Goal: Find specific page/section: Locate item on page

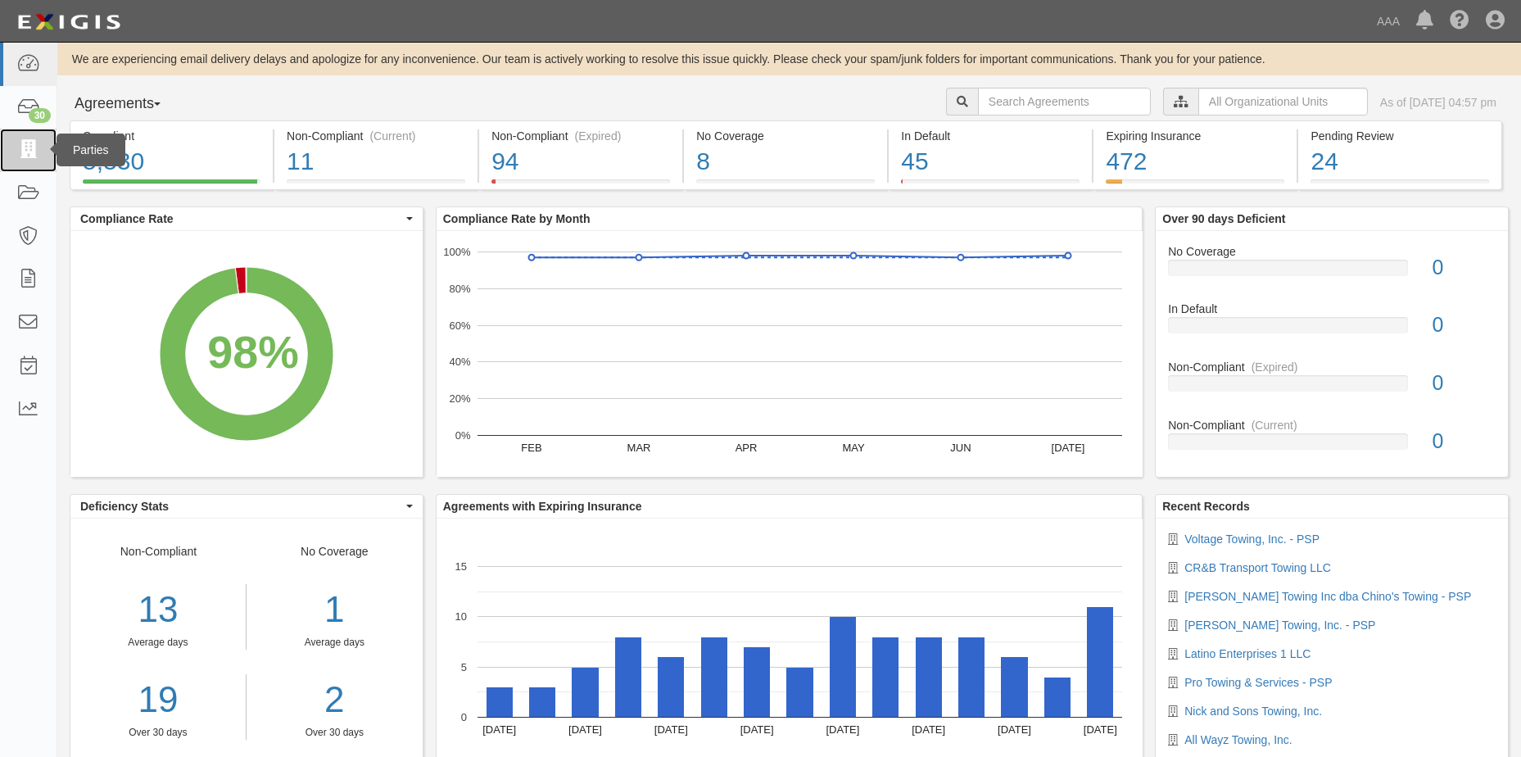
click at [27, 150] on icon at bounding box center [27, 150] width 23 height 19
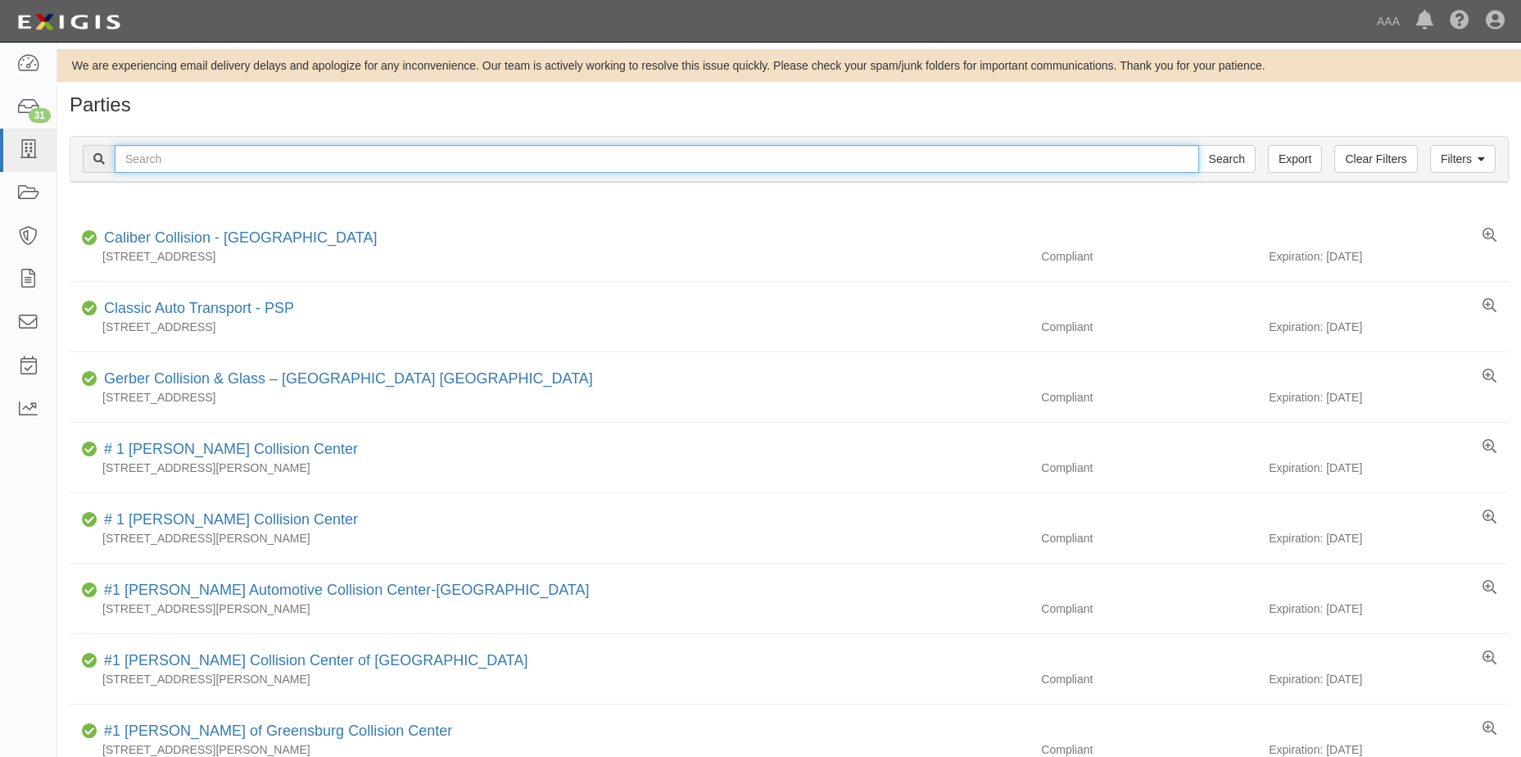
drag, startPoint x: 211, startPoint y: 162, endPoint x: 196, endPoint y: 164, distance: 14.8
click at [204, 164] on input "text" at bounding box center [657, 159] width 1085 height 28
type input "Contiental Towing"
click at [1198, 145] on input "Search" at bounding box center [1226, 159] width 57 height 28
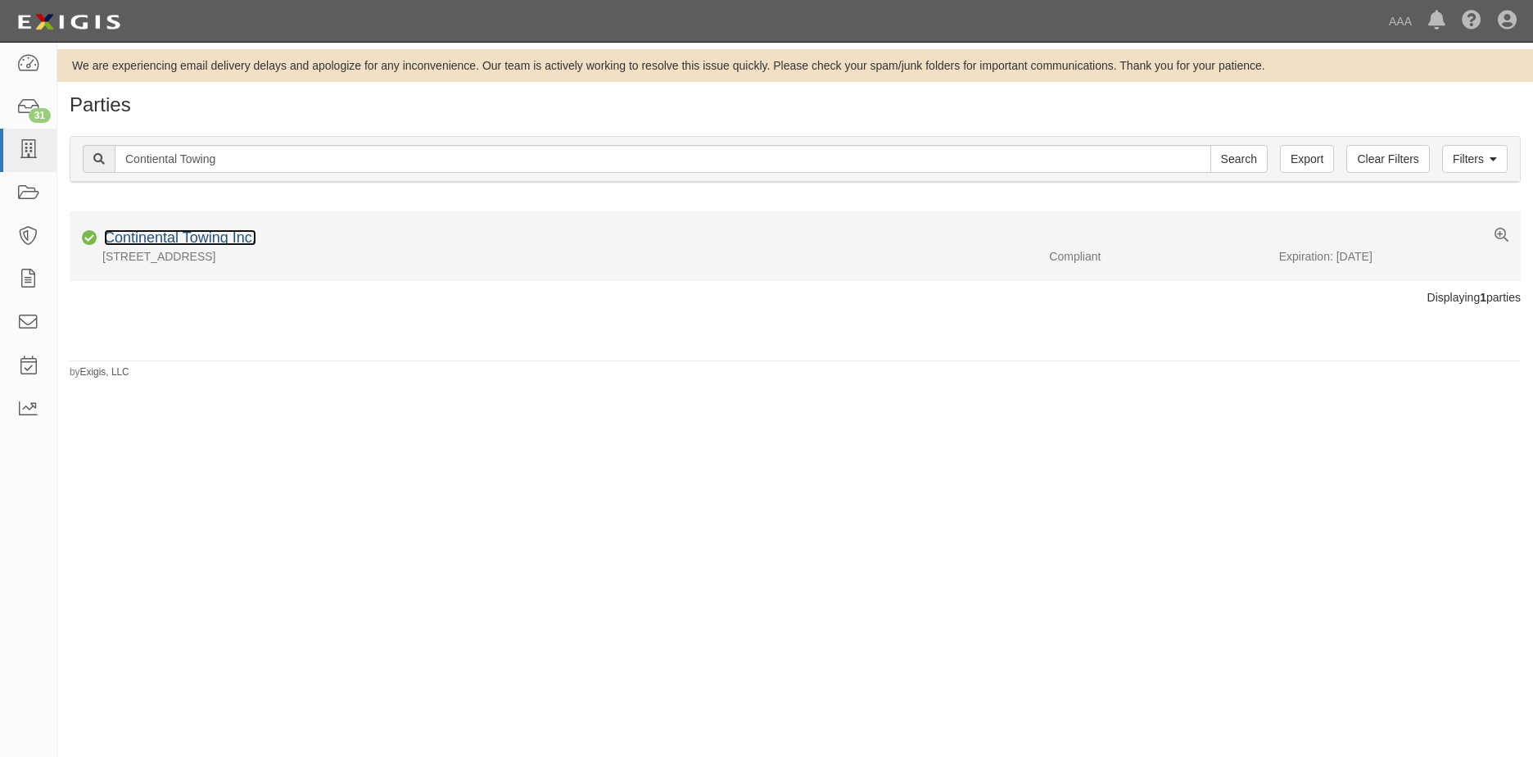
click at [188, 241] on link "Continental Towing Inc." at bounding box center [180, 237] width 152 height 16
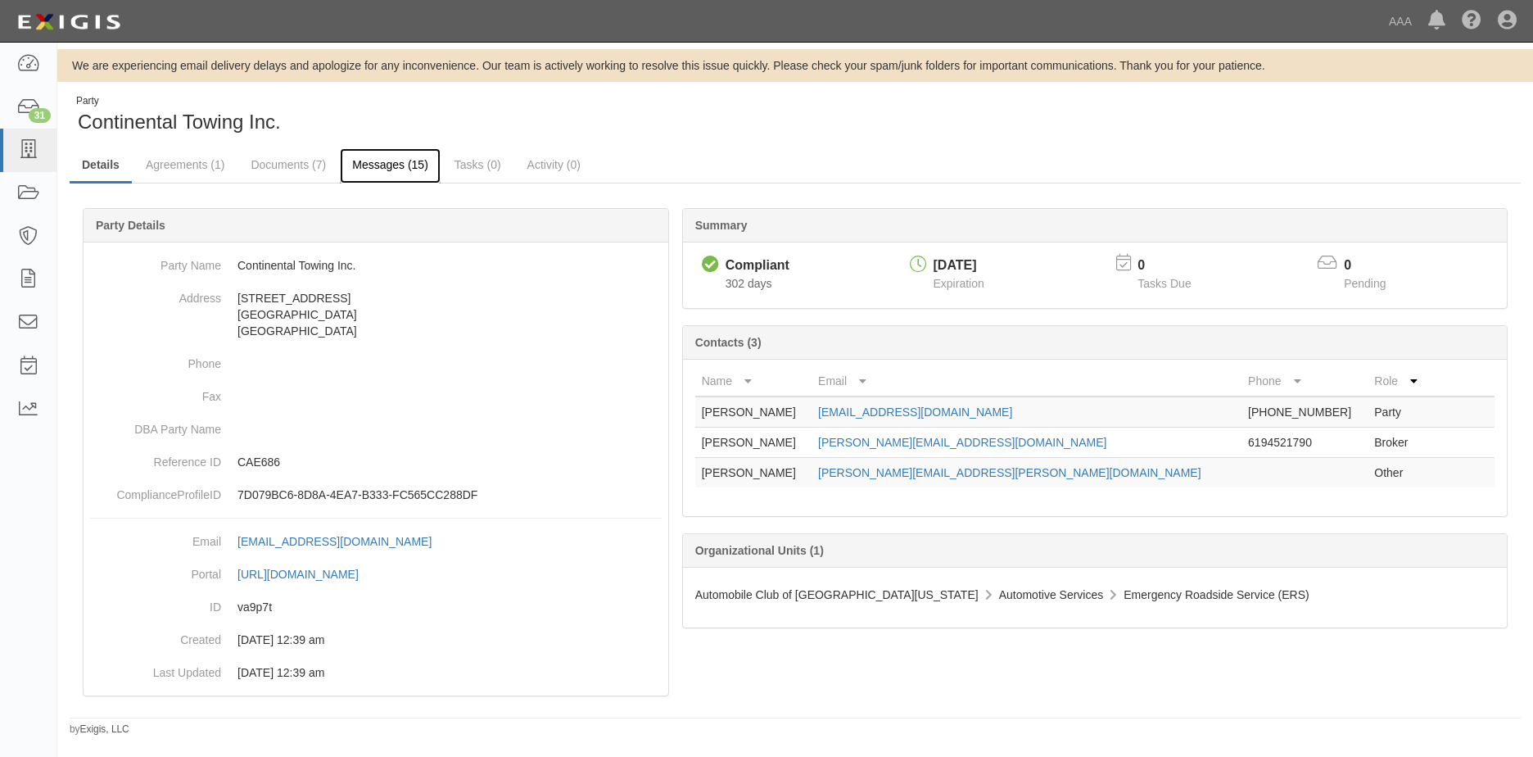
click at [395, 162] on link "Messages (15)" at bounding box center [390, 165] width 101 height 35
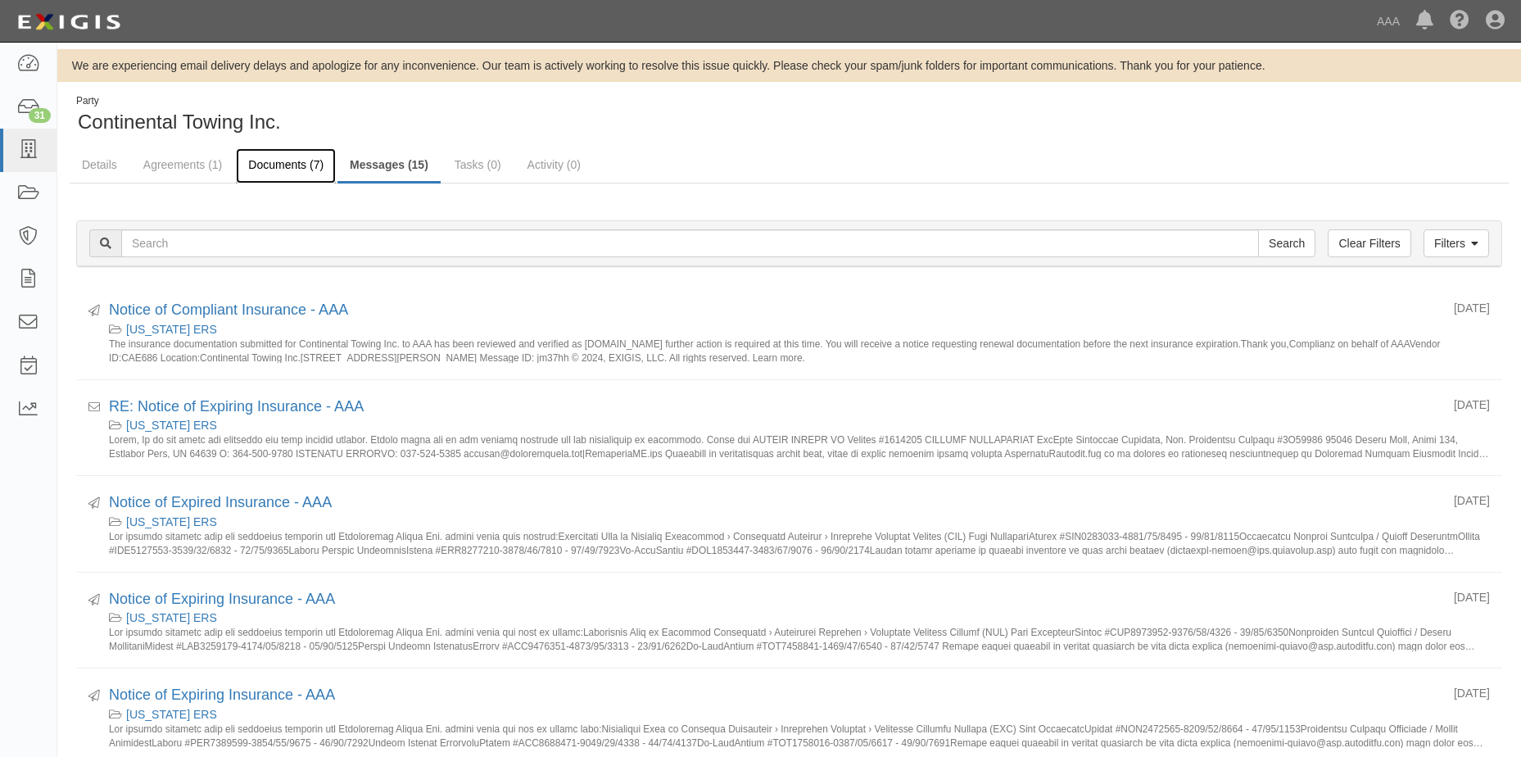
click at [280, 164] on link "Documents (7)" at bounding box center [286, 165] width 100 height 35
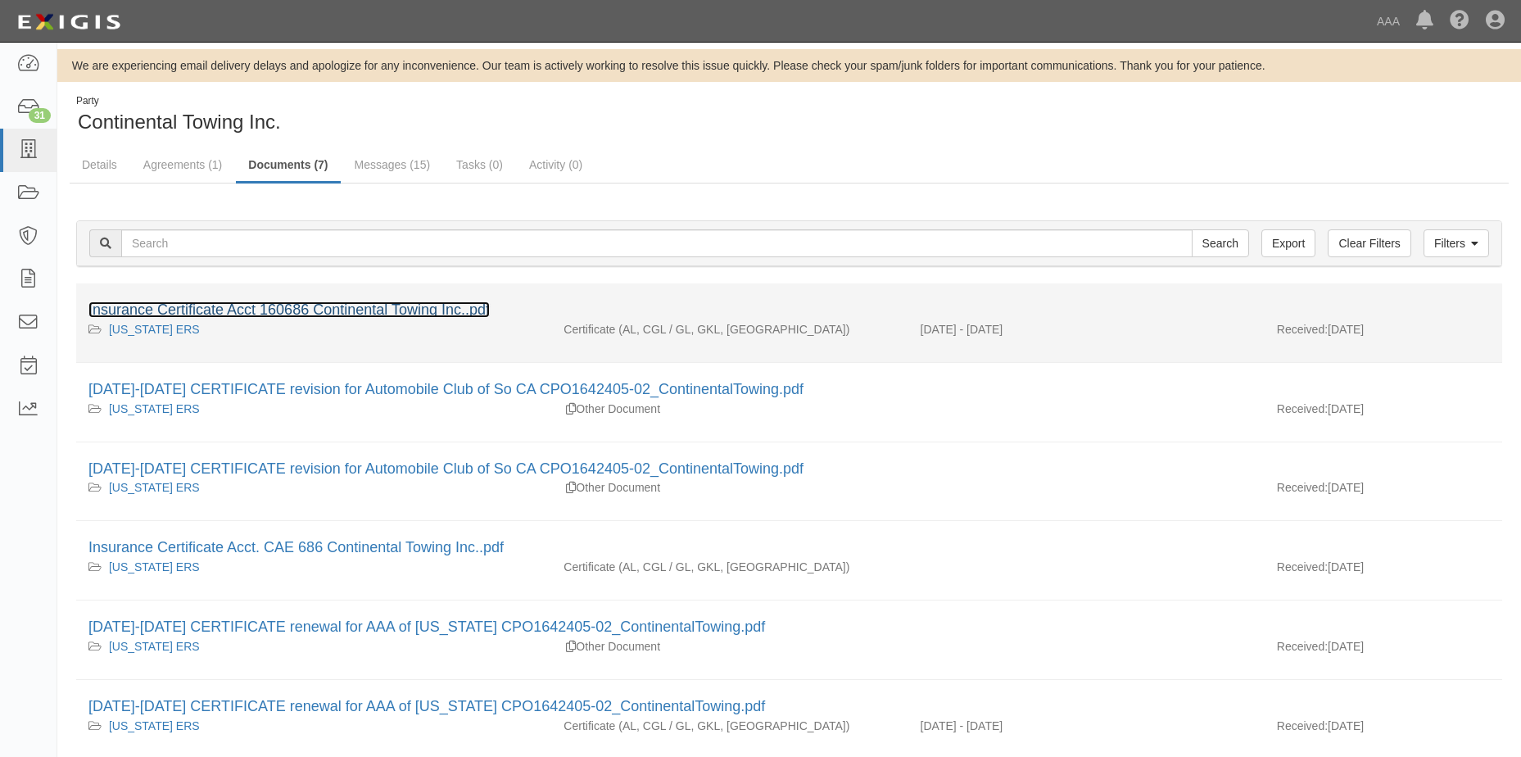
click at [284, 312] on link "Insurance Certificate Acct 160686 Continental Towing Inc..pdf" at bounding box center [288, 309] width 401 height 16
